Goal: Task Accomplishment & Management: Use online tool/utility

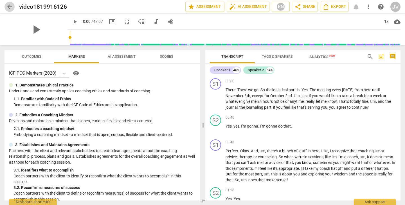
click at [10, 5] on span "arrow_back" at bounding box center [9, 6] width 7 height 7
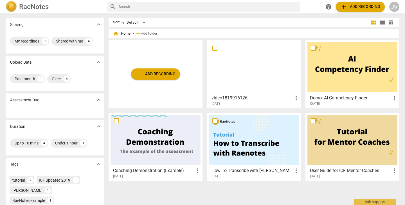
click at [348, 6] on span "add Add recording" at bounding box center [360, 6] width 40 height 7
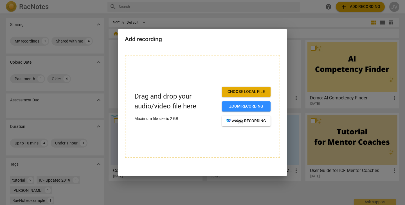
click at [243, 92] on span "Choose local file" at bounding box center [246, 92] width 40 height 6
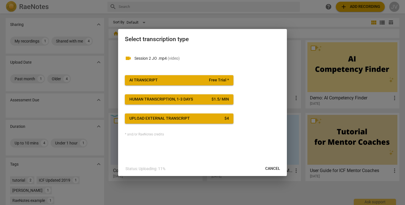
click at [176, 77] on button "AI Transcript Free Trial *" at bounding box center [179, 80] width 109 height 10
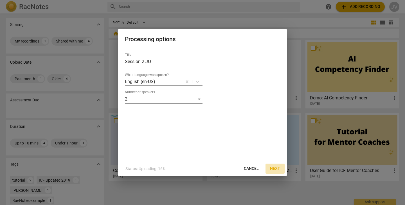
click at [275, 166] on span "Next" at bounding box center [275, 169] width 10 height 6
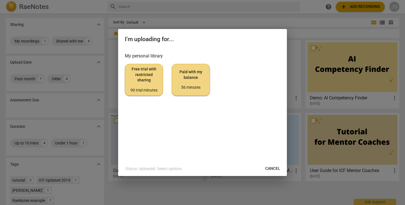
click at [196, 76] on span "Paid with my balance 56 minutes" at bounding box center [191, 79] width 28 height 21
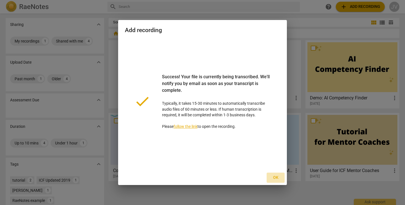
click at [277, 177] on span "Ok" at bounding box center [275, 178] width 9 height 6
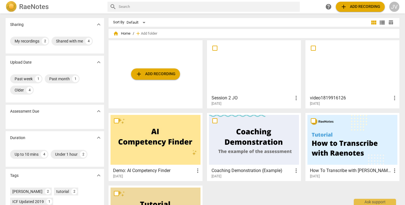
click at [368, 67] on div at bounding box center [352, 67] width 90 height 50
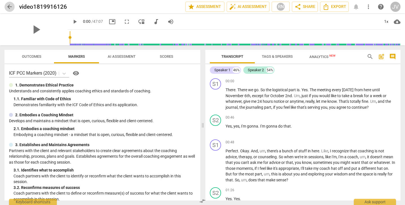
click at [9, 5] on span "arrow_back" at bounding box center [9, 6] width 7 height 7
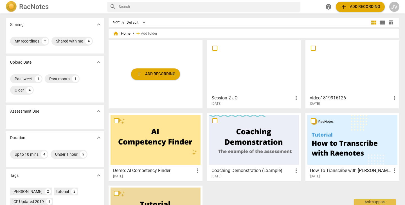
click at [258, 101] on h3 "Session 2 JO" at bounding box center [252, 98] width 81 height 7
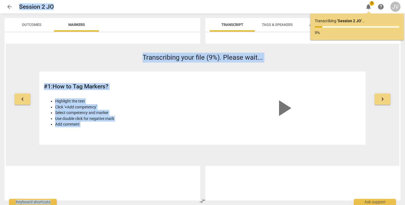
click at [258, 101] on div "keyboard_arrow_left Transcribing your file (9%). Please wait... # 1 : How to Ta…" at bounding box center [202, 109] width 405 height 191
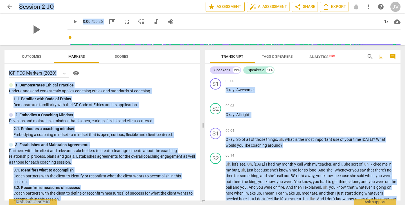
click at [230, 3] on button "star Assessment" at bounding box center [225, 7] width 39 height 10
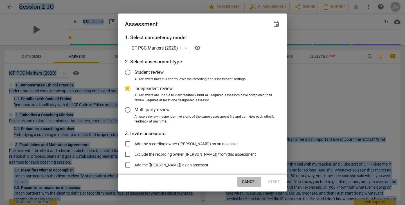
click at [251, 178] on button "Cancel" at bounding box center [249, 182] width 24 height 10
radio input "false"
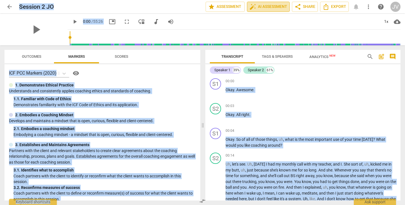
click at [268, 6] on span "auto_fix_high AI Assessment" at bounding box center [268, 6] width 38 height 7
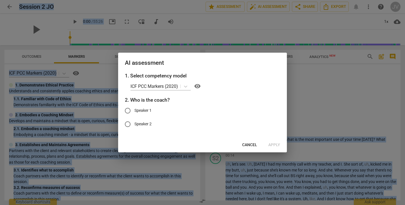
click at [257, 142] on span "Cancel" at bounding box center [249, 145] width 15 height 6
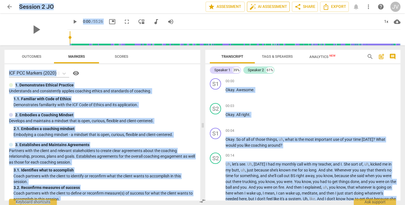
click at [280, 6] on span "auto_fix_high AI Assessment" at bounding box center [268, 6] width 38 height 7
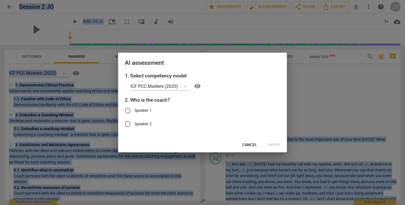
click at [129, 111] on input "Speaker 1" at bounding box center [128, 111] width 14 height 14
radio input "true"
click at [278, 145] on span "Apply" at bounding box center [274, 145] width 12 height 6
